Goal: Communication & Community: Answer question/provide support

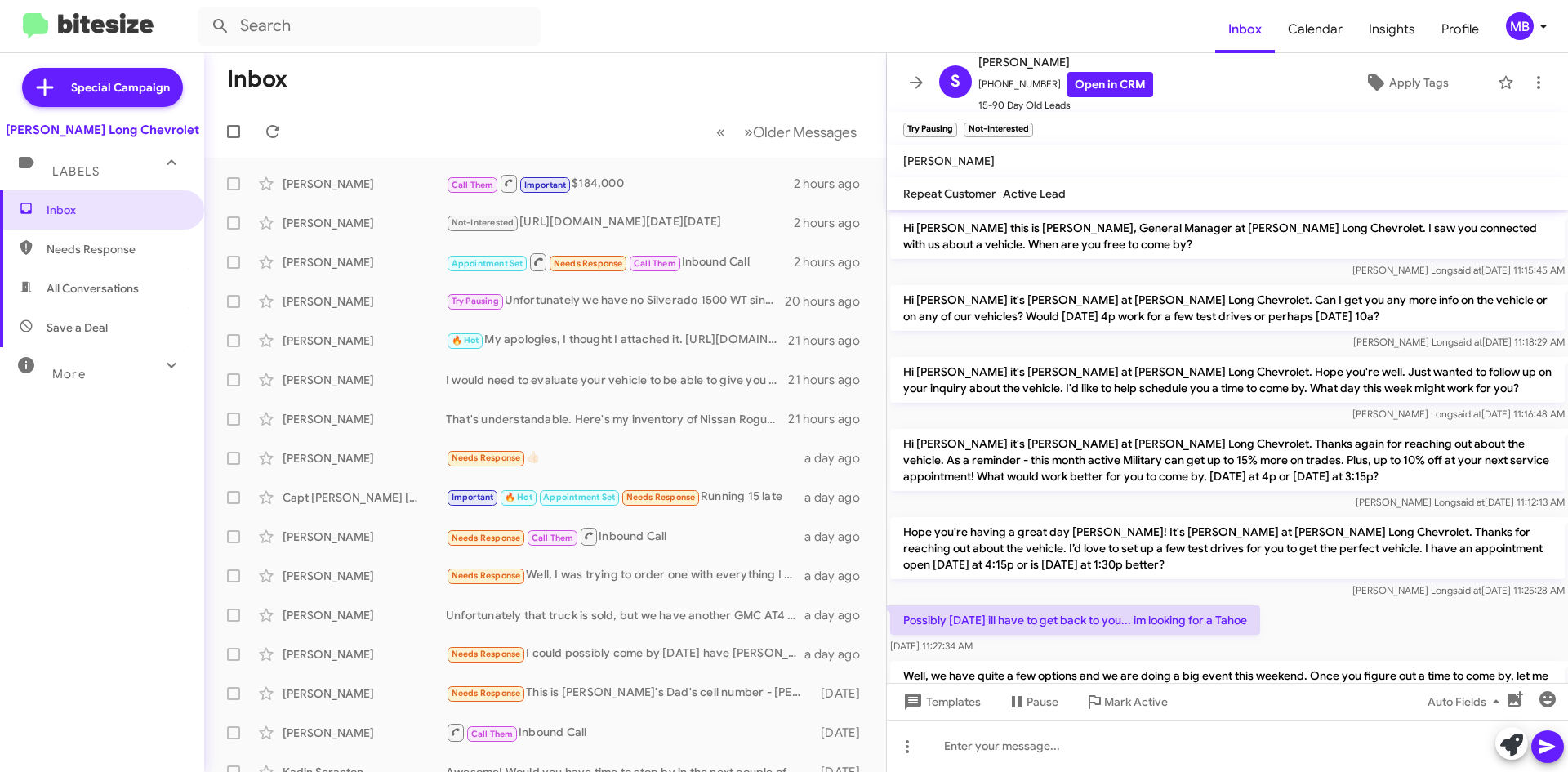
scroll to position [202, 0]
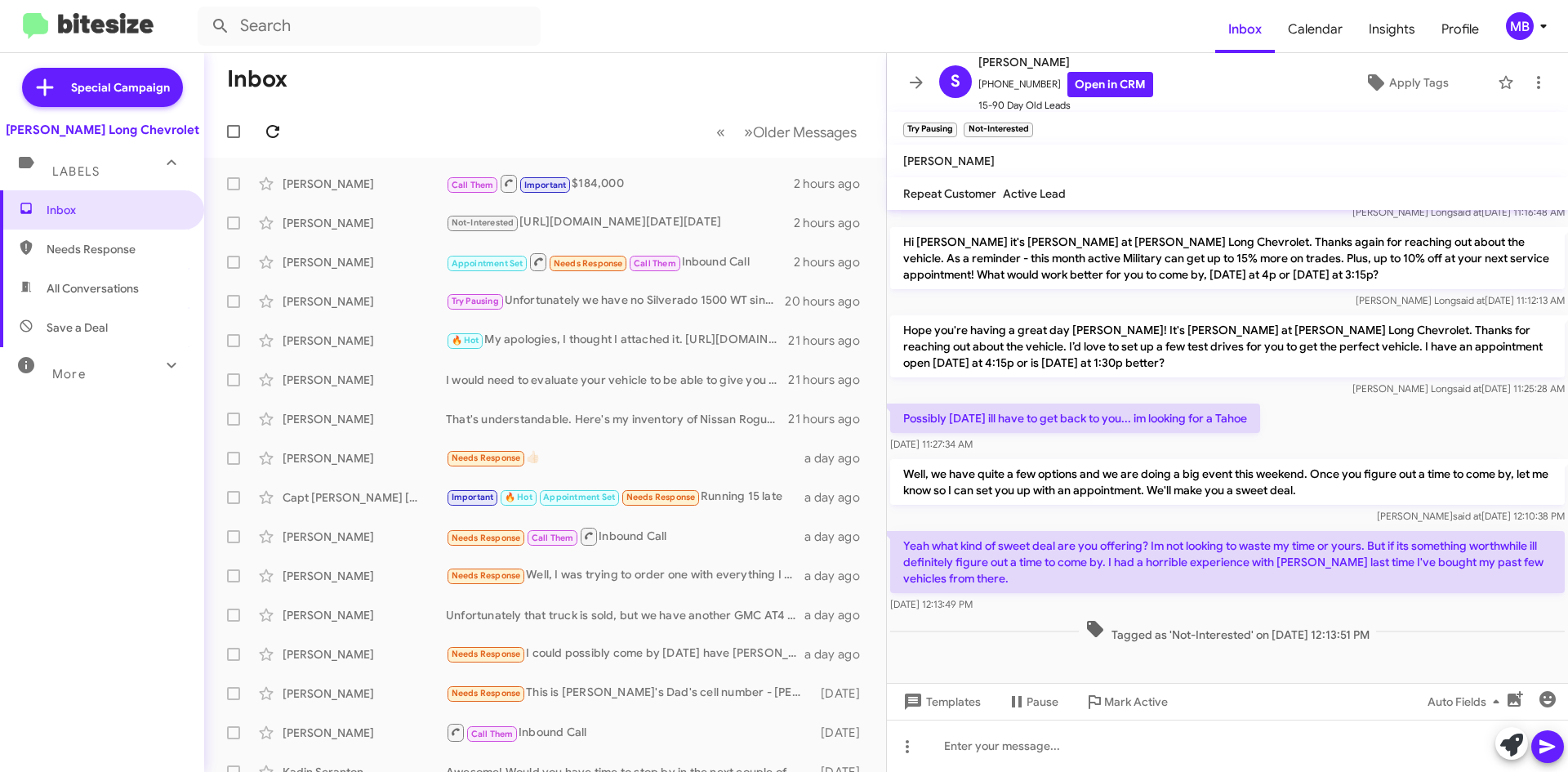
click at [260, 128] on span at bounding box center [272, 132] width 32 height 20
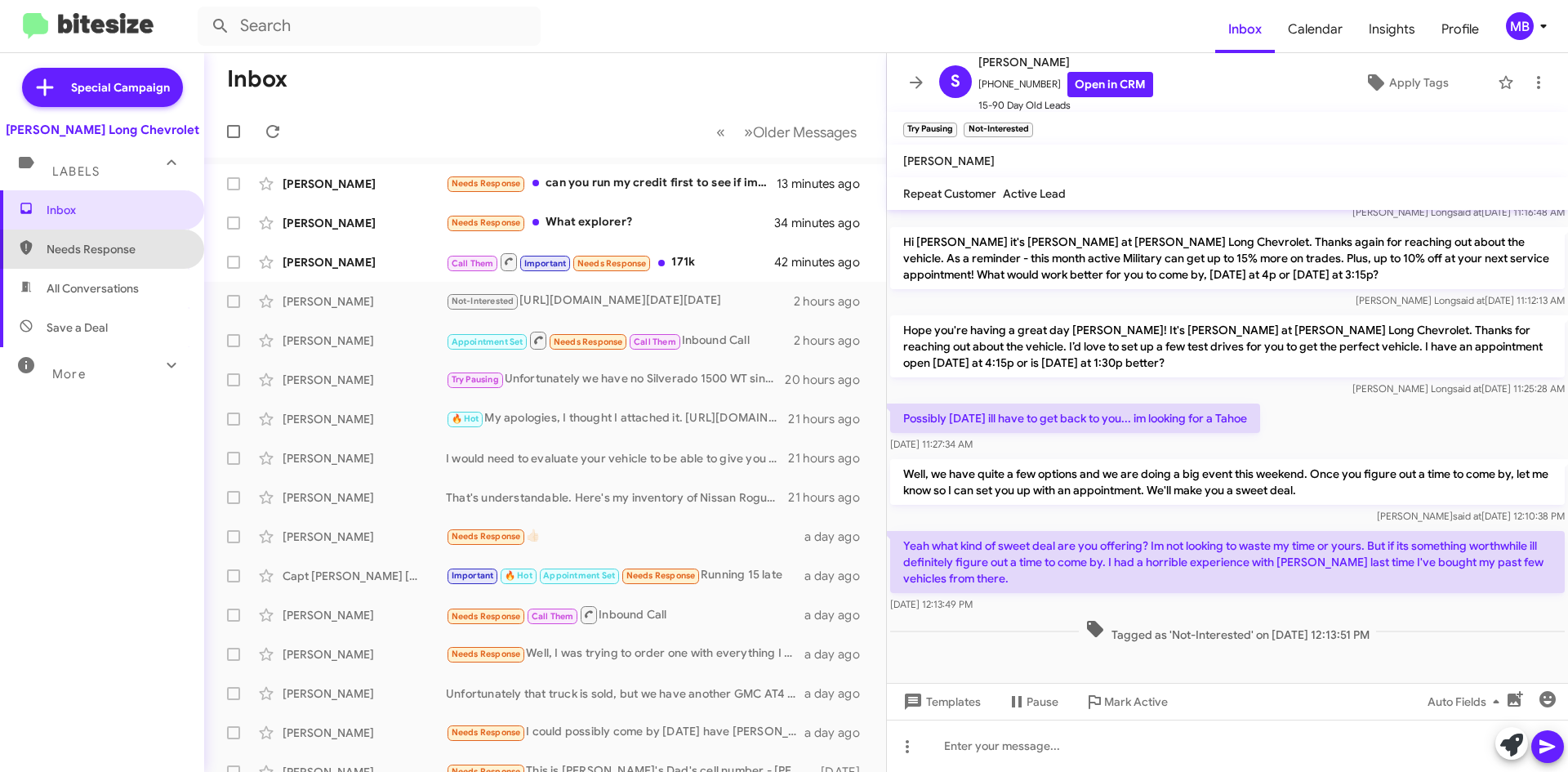
click at [173, 240] on span "Needs Response" at bounding box center [102, 249] width 204 height 39
type input "in:needs-response"
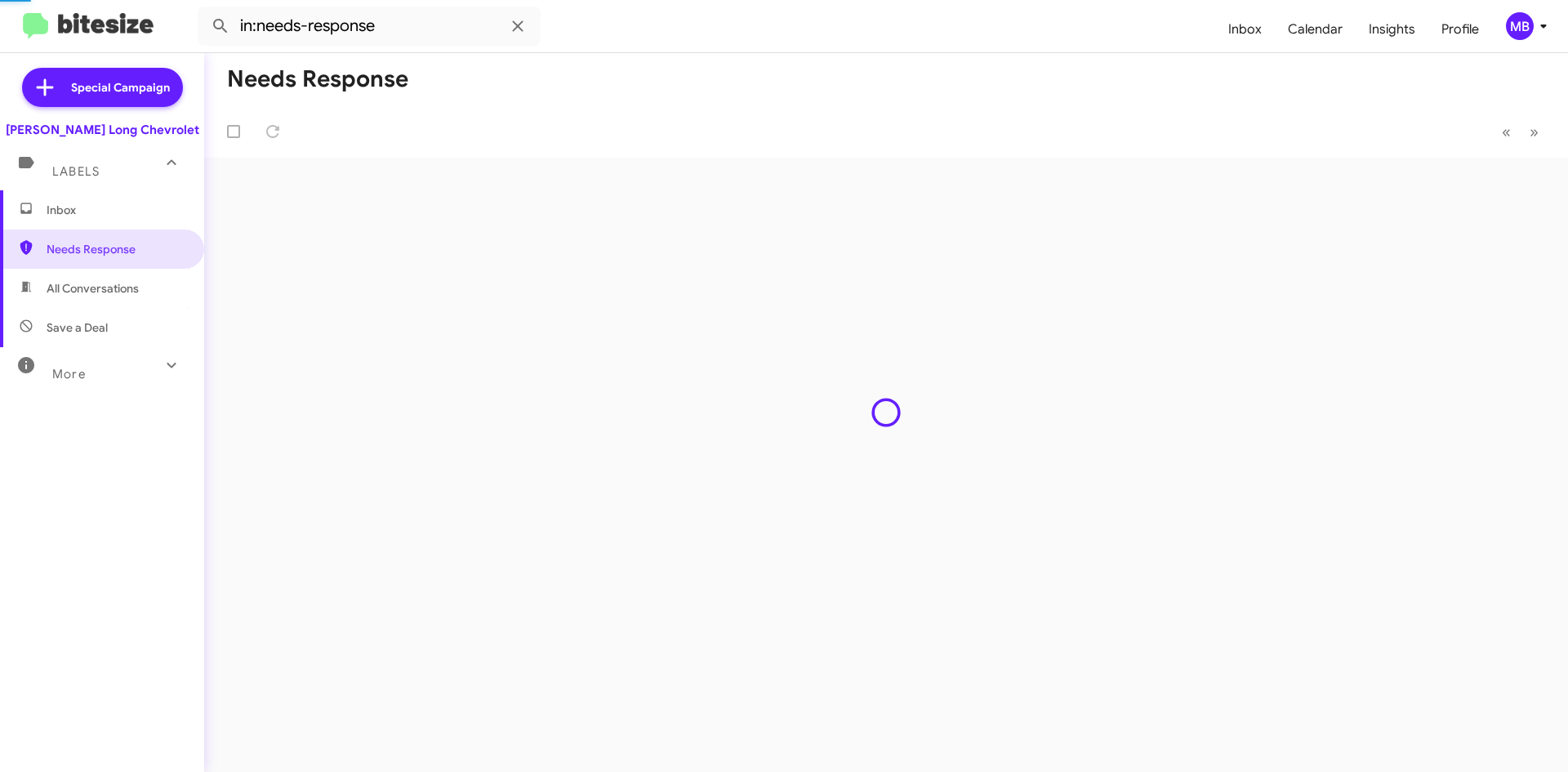
click at [151, 216] on span "Inbox" at bounding box center [116, 210] width 139 height 17
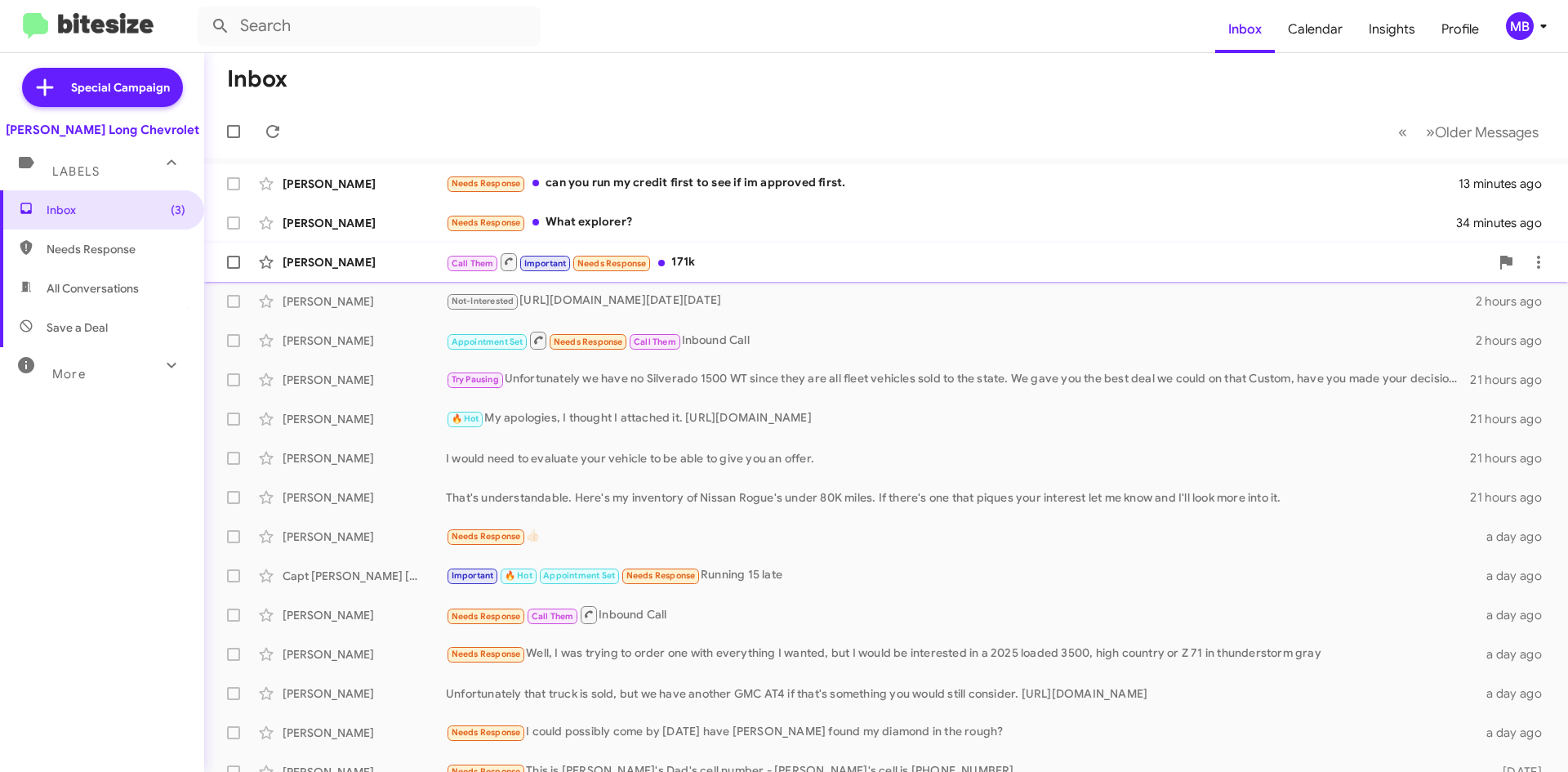
click at [737, 263] on div "Call Them Important Needs Response 171k" at bounding box center [968, 261] width 1044 height 21
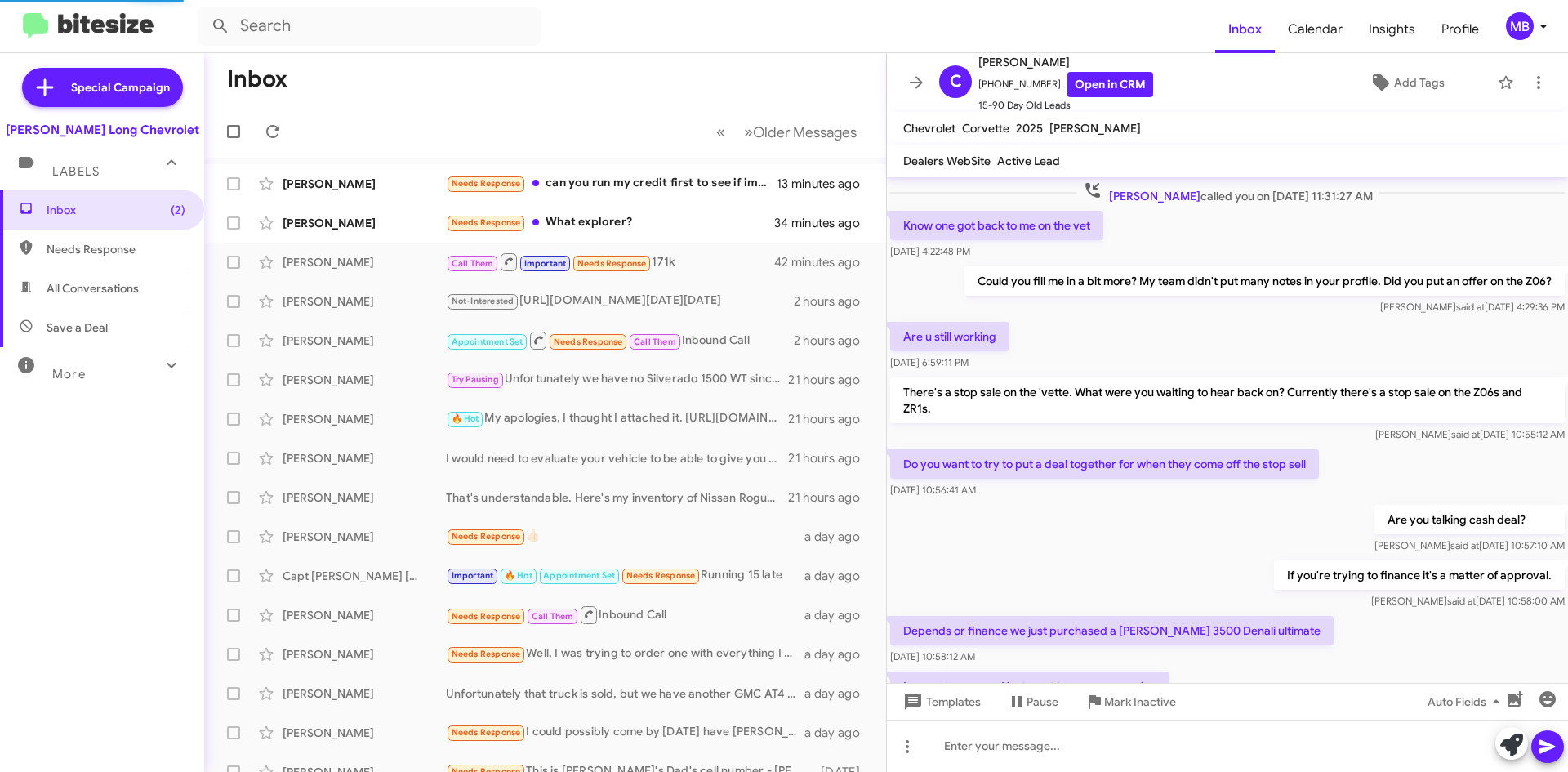
scroll to position [660, 0]
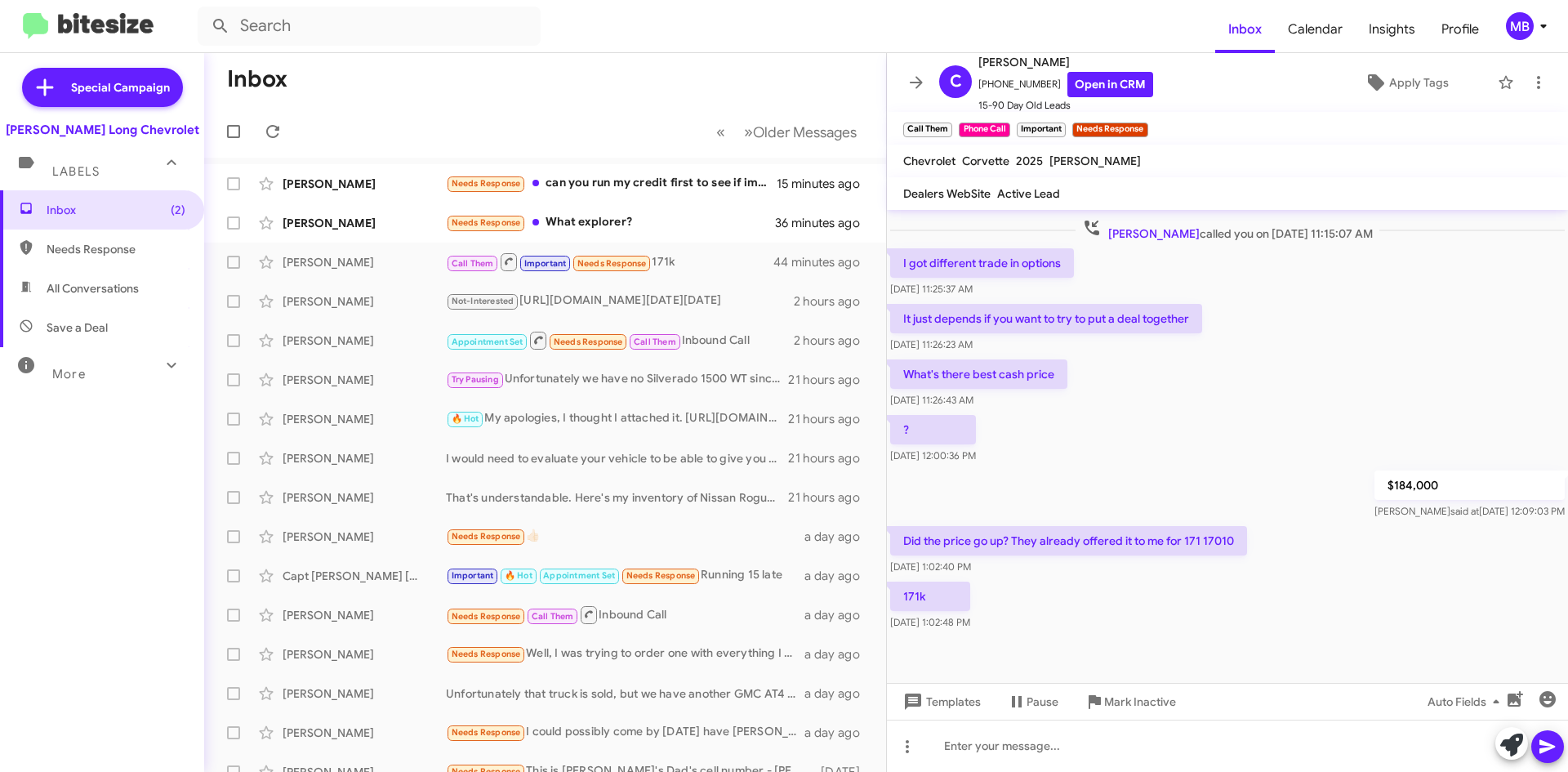
click at [81, 249] on span "Needs Response" at bounding box center [116, 249] width 139 height 17
type input "in:needs-response"
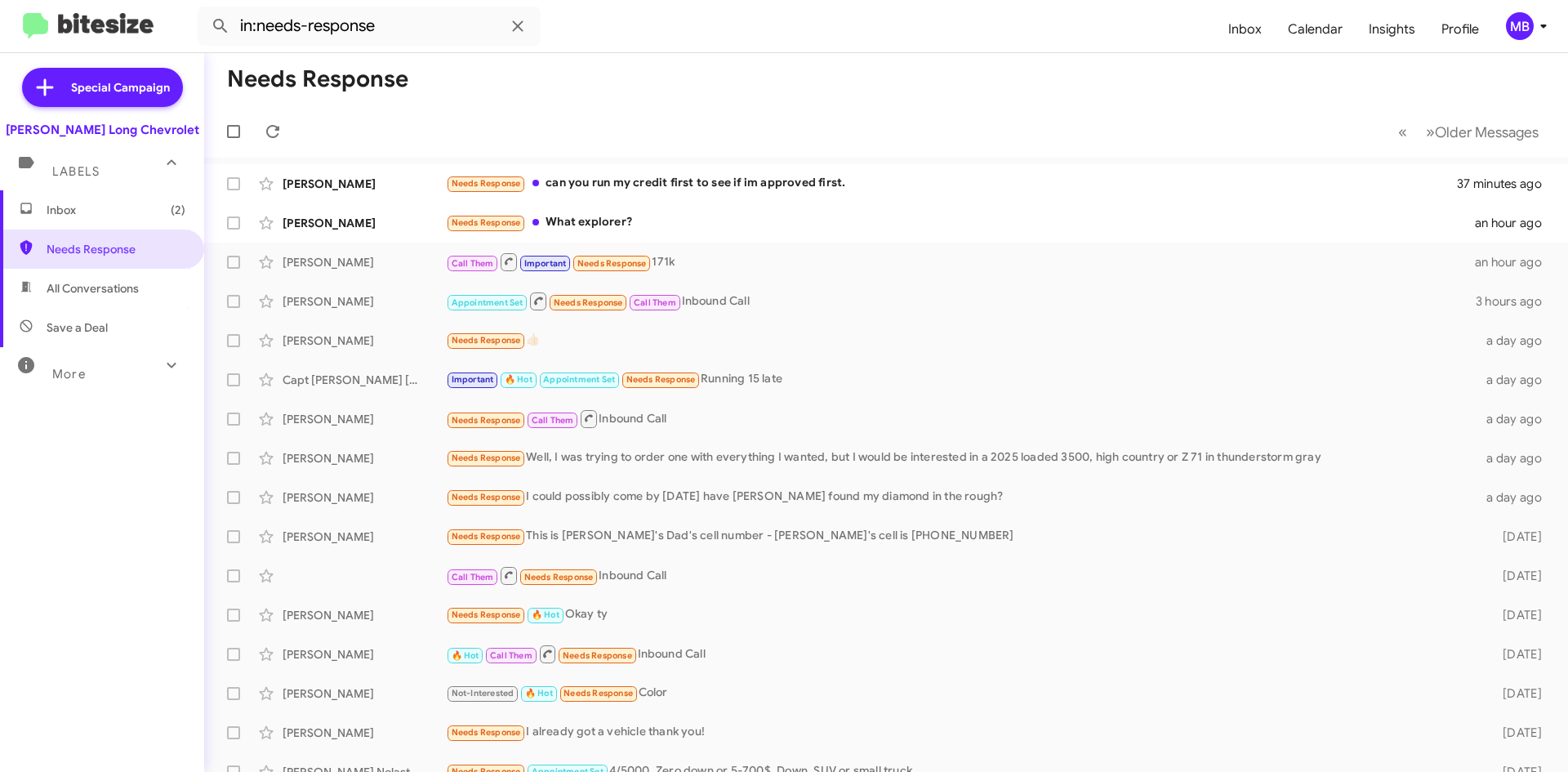
click at [104, 210] on span "Inbox (2)" at bounding box center [116, 210] width 139 height 17
